Goal: Task Accomplishment & Management: Manage account settings

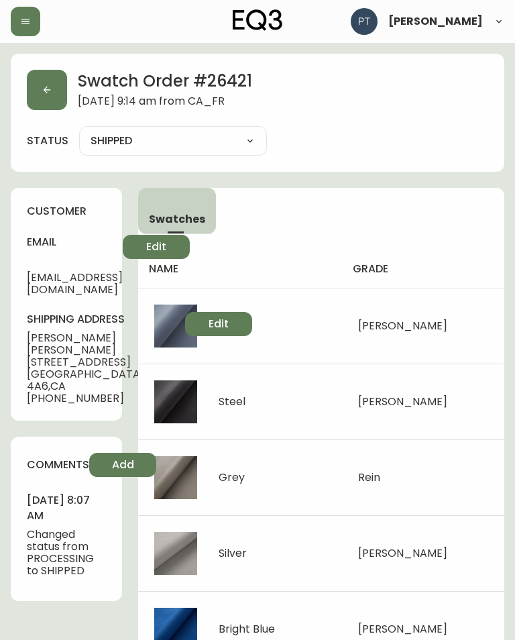
scroll to position [7, 0]
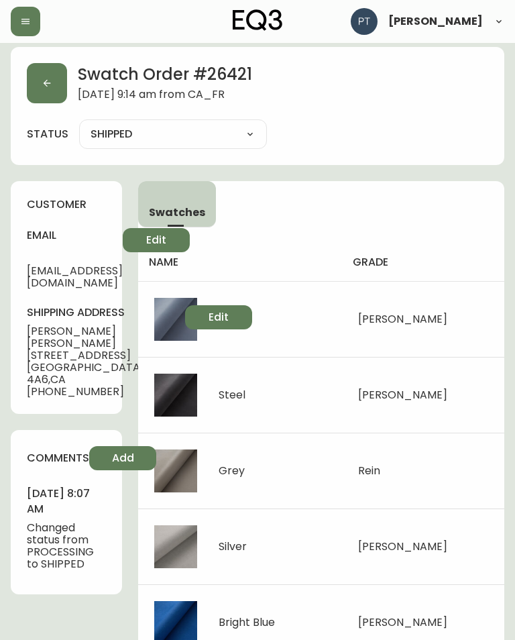
click at [63, 87] on button "button" at bounding box center [47, 83] width 40 height 40
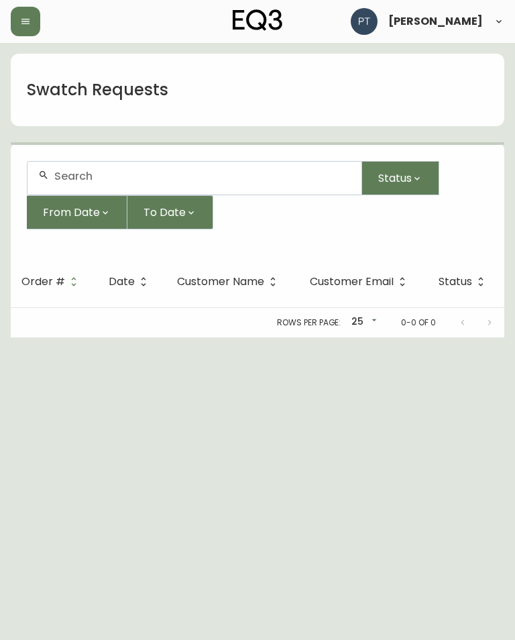
click at [46, 85] on h1 "Swatch Requests" at bounding box center [98, 90] width 142 height 23
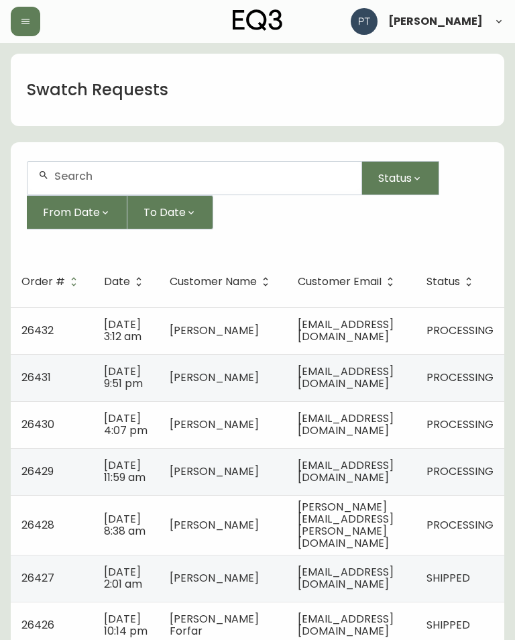
click at [174, 334] on span "[PERSON_NAME]" at bounding box center [214, 330] width 89 height 15
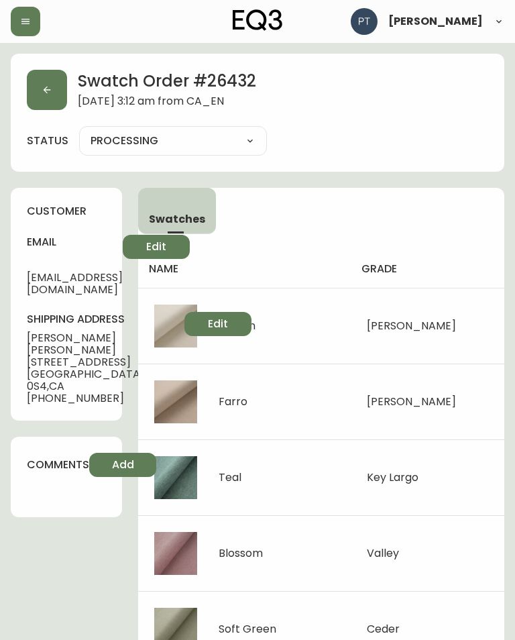
click at [35, 85] on button "button" at bounding box center [47, 90] width 40 height 40
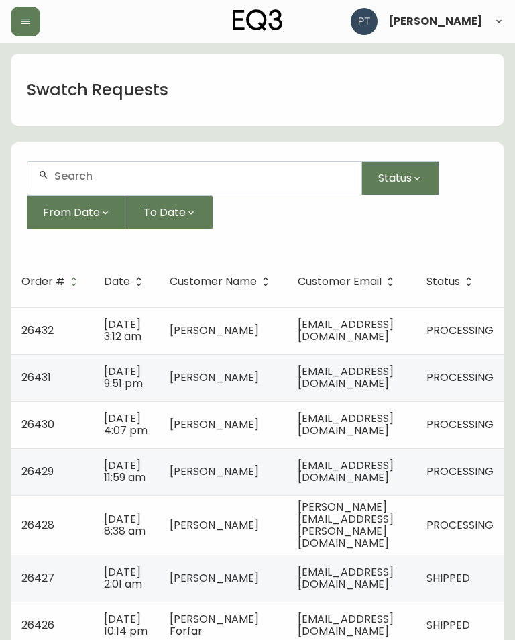
click at [350, 387] on td "[EMAIL_ADDRESS][DOMAIN_NAME]" at bounding box center [351, 377] width 129 height 47
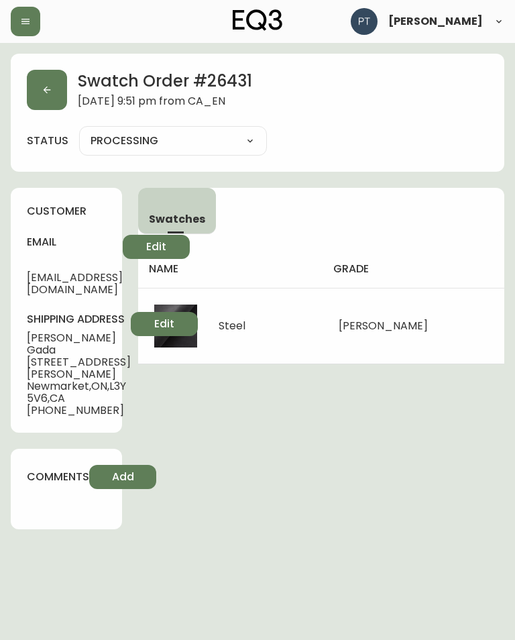
click at [52, 89] on button "button" at bounding box center [47, 90] width 40 height 40
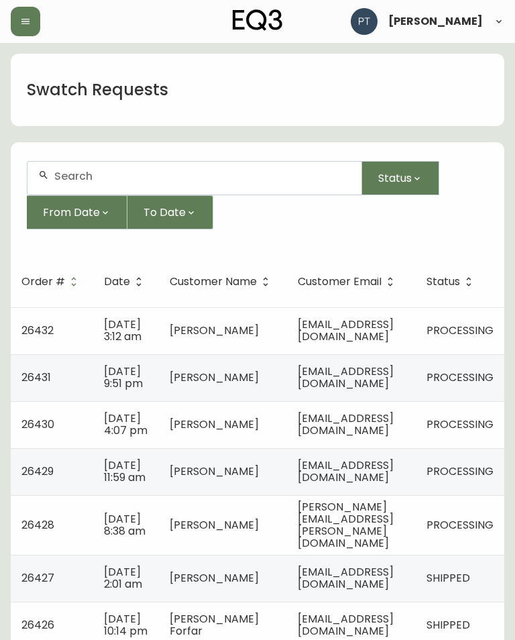
click at [391, 425] on span "[EMAIL_ADDRESS][DOMAIN_NAME]" at bounding box center [346, 425] width 96 height 28
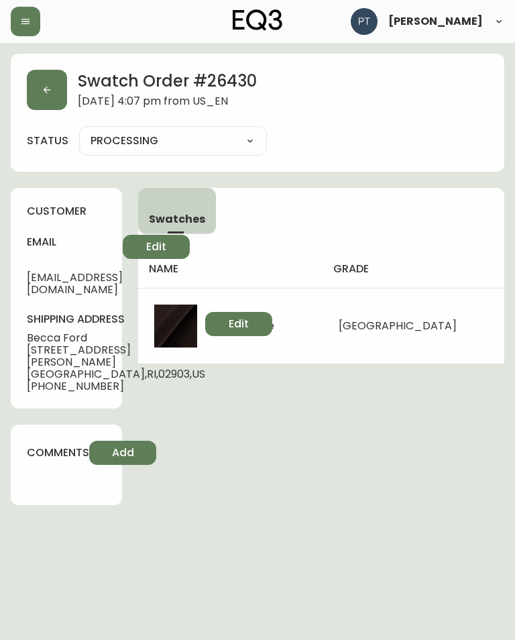
click at [40, 88] on button "button" at bounding box center [47, 90] width 40 height 40
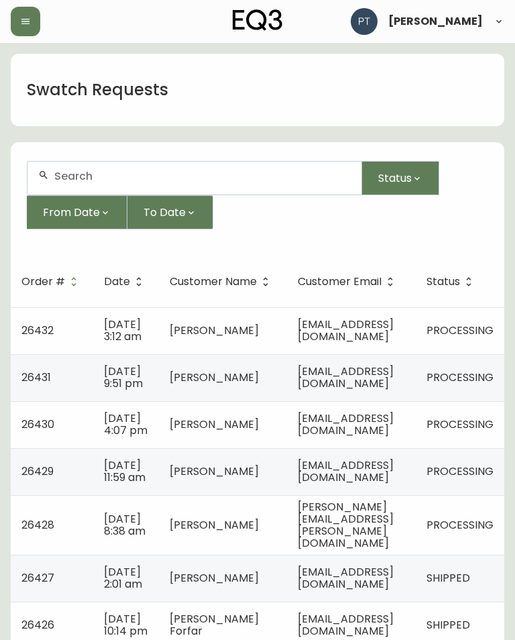
click at [130, 473] on span "[DATE] 11:59 am" at bounding box center [125, 472] width 42 height 28
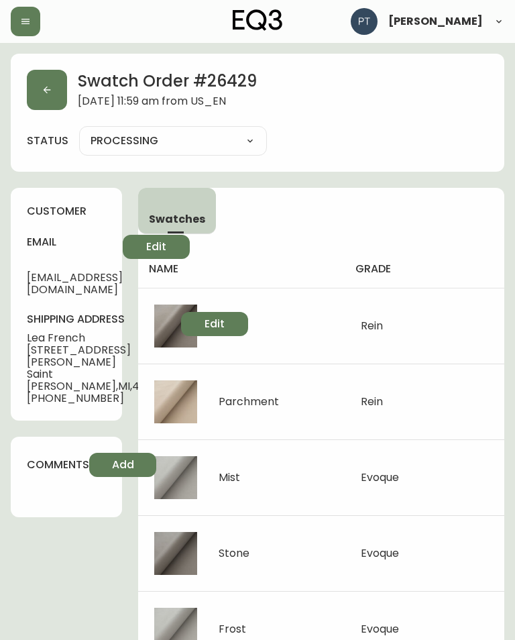
click at [46, 91] on icon "button" at bounding box center [47, 90] width 11 height 11
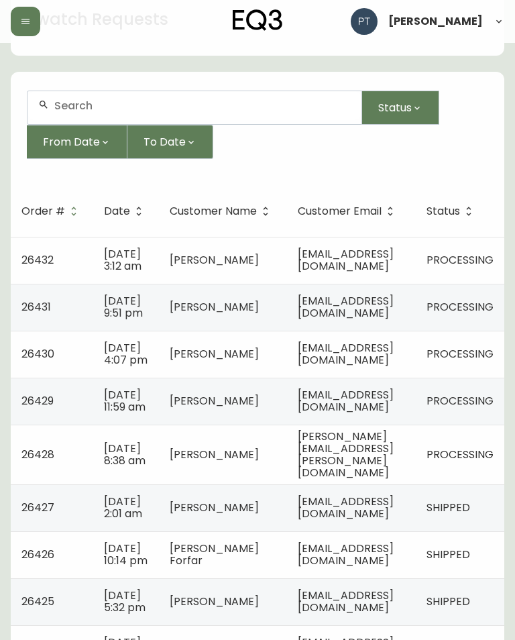
scroll to position [95, 0]
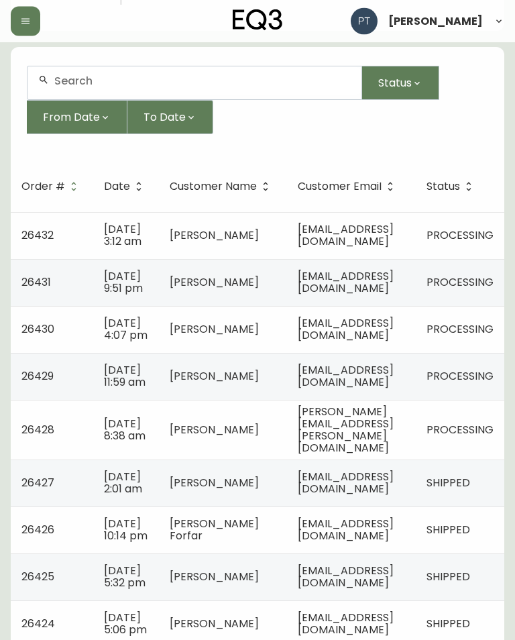
click at [153, 450] on td "[DATE] 8:38 am" at bounding box center [126, 431] width 66 height 60
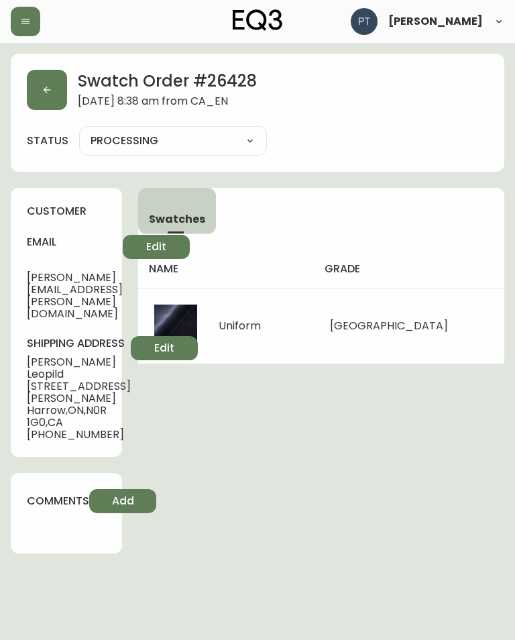
click at [70, 62] on div "Swatch Order # 26428 [DATE] 8:38 am from [GEOGRAPHIC_DATA] status PROCESSING PR…" at bounding box center [258, 113] width 494 height 118
click at [43, 95] on button "button" at bounding box center [47, 90] width 40 height 40
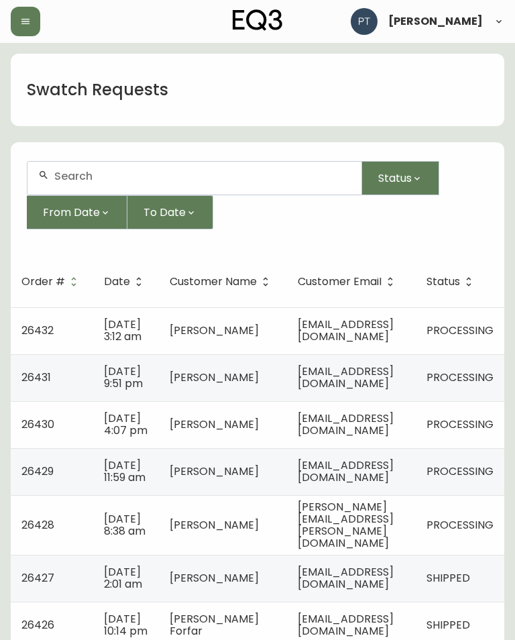
click at [406, 490] on td "[EMAIL_ADDRESS][DOMAIN_NAME]" at bounding box center [351, 471] width 129 height 47
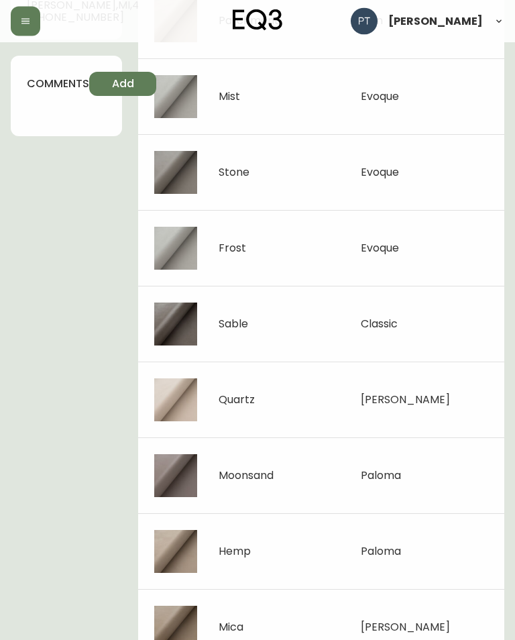
scroll to position [386, 0]
